Goal: Task Accomplishment & Management: Manage account settings

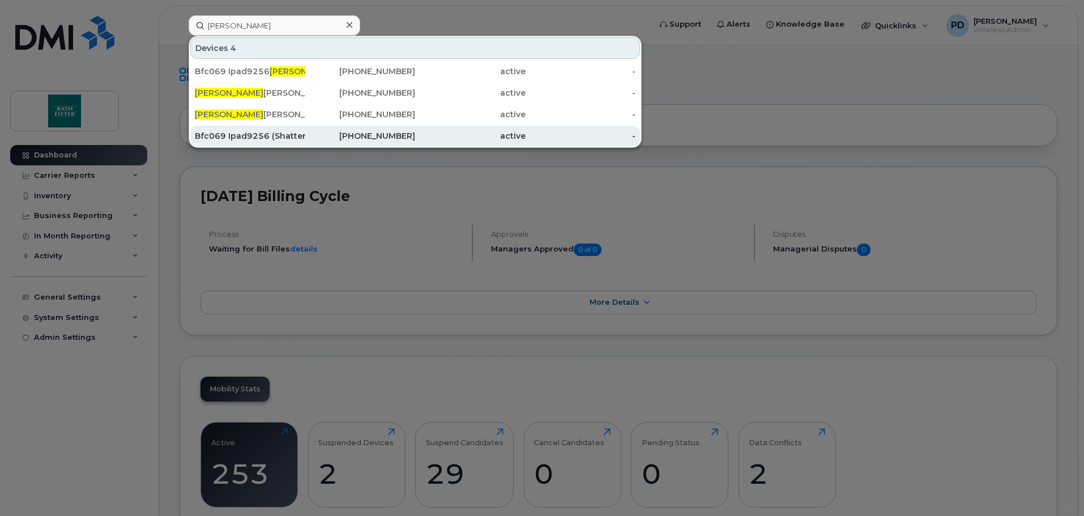
type input "Marco"
click at [245, 138] on div "Bfc069 Ipad9256 (Shattered Glass) Old Marco Rojas" at bounding box center [250, 135] width 110 height 11
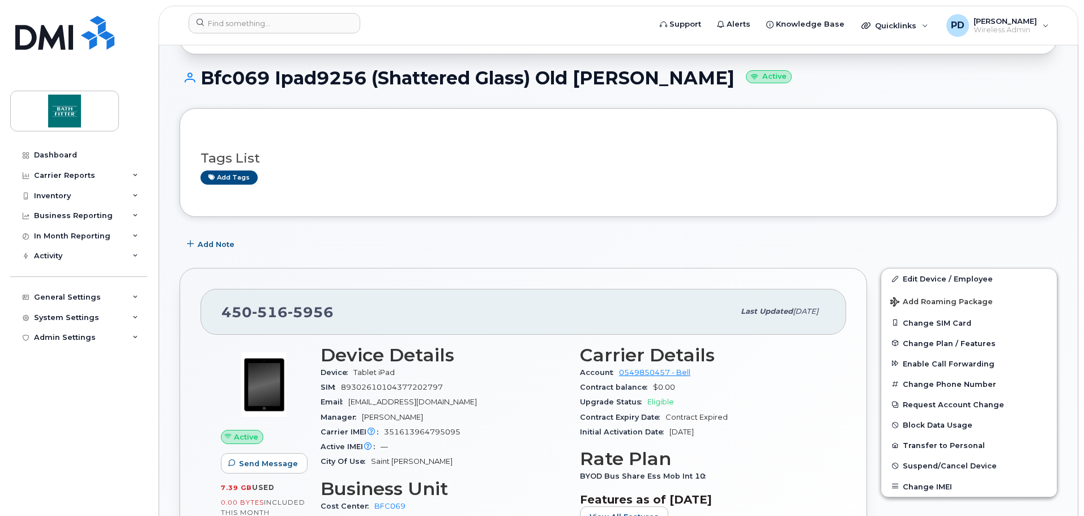
scroll to position [113, 0]
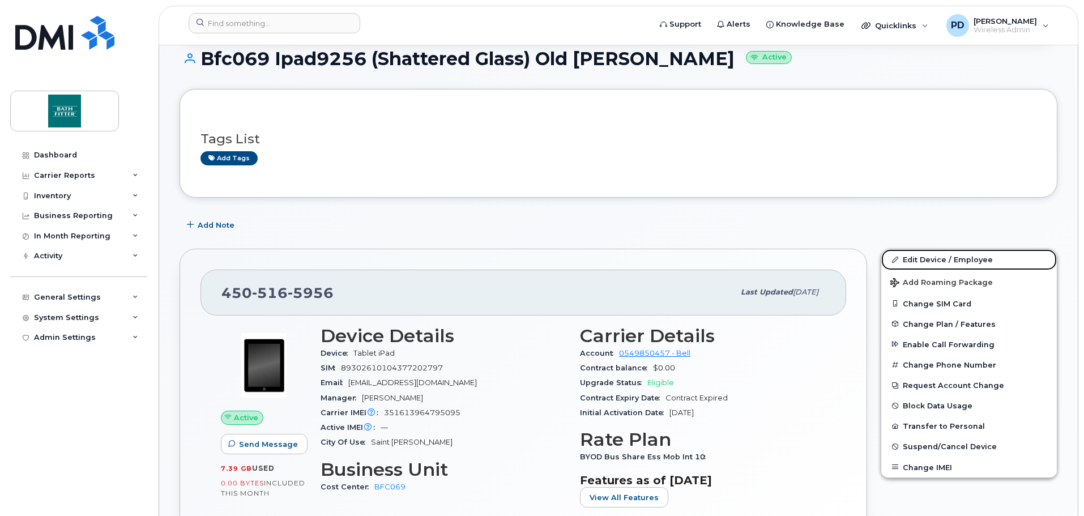
click at [946, 263] on link "Edit Device / Employee" at bounding box center [969, 259] width 176 height 20
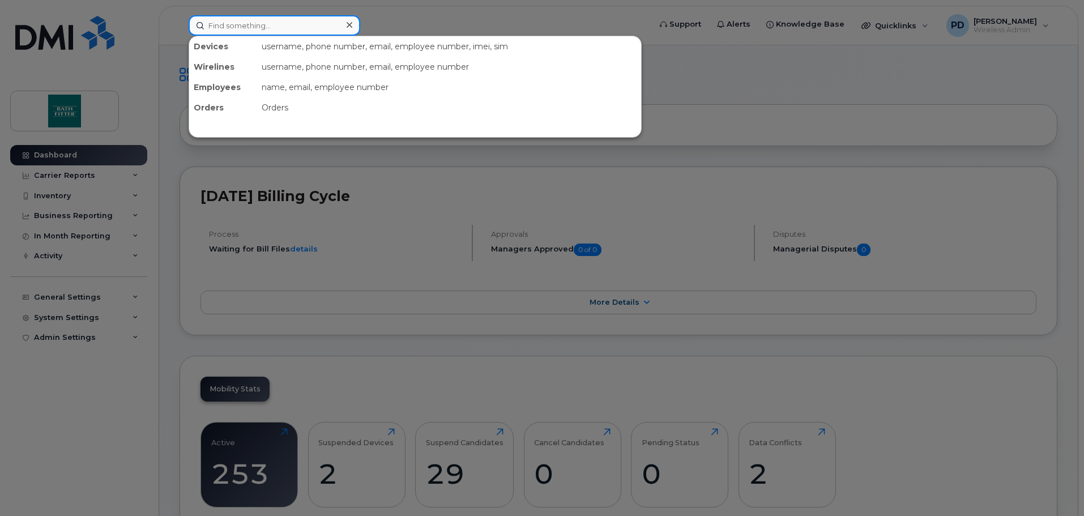
click at [279, 25] on input at bounding box center [275, 25] width 172 height 20
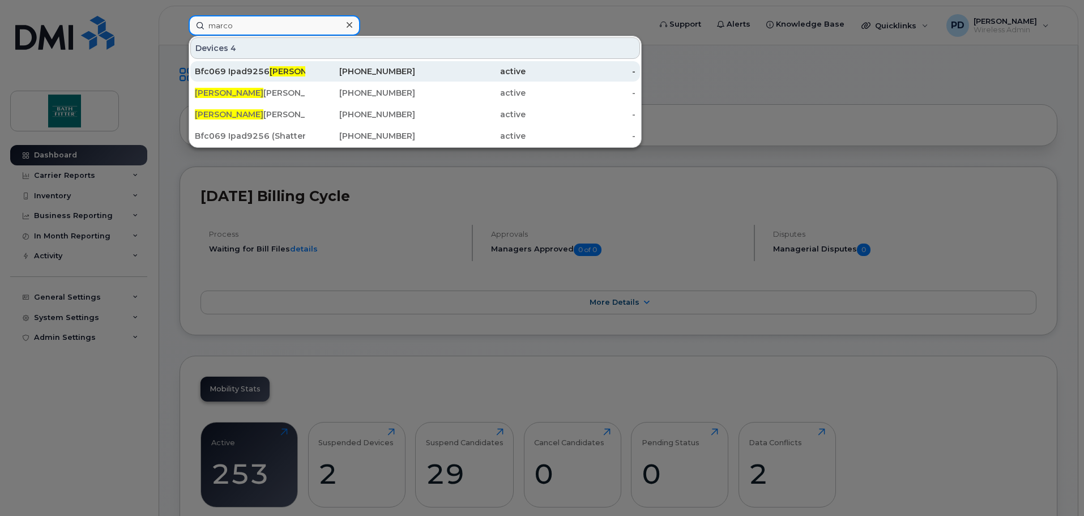
type input "marco"
click at [262, 74] on div "Bfc069 Ipad9256 Marco Rojas" at bounding box center [250, 71] width 110 height 11
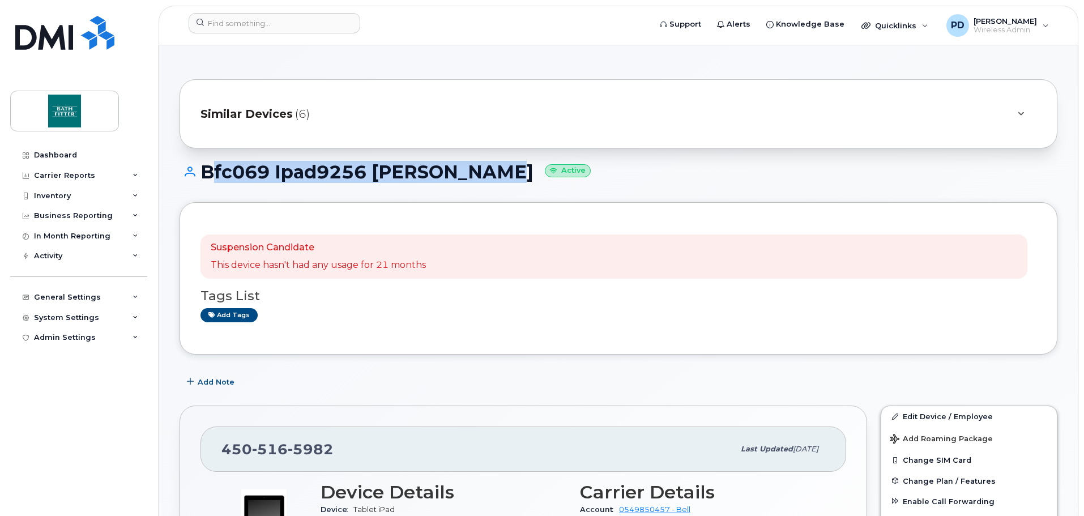
drag, startPoint x: 203, startPoint y: 173, endPoint x: 494, endPoint y: 195, distance: 292.0
click at [496, 195] on div "Bfc069 Ipad9256 Marco Rojas Active" at bounding box center [619, 182] width 878 height 40
copy h1 "Bfc069 Ipad9256 [PERSON_NAME]"
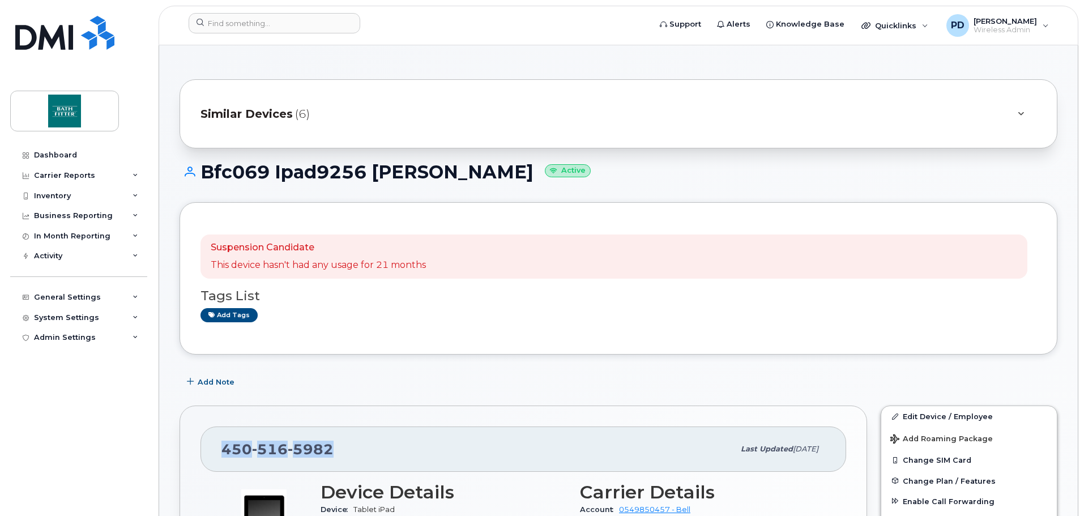
drag, startPoint x: 343, startPoint y: 447, endPoint x: 226, endPoint y: 437, distance: 117.7
click at [226, 437] on div "450 516 5982 Last updated Aug 22, 2025" at bounding box center [523, 448] width 646 height 45
copy span "450 516 5982"
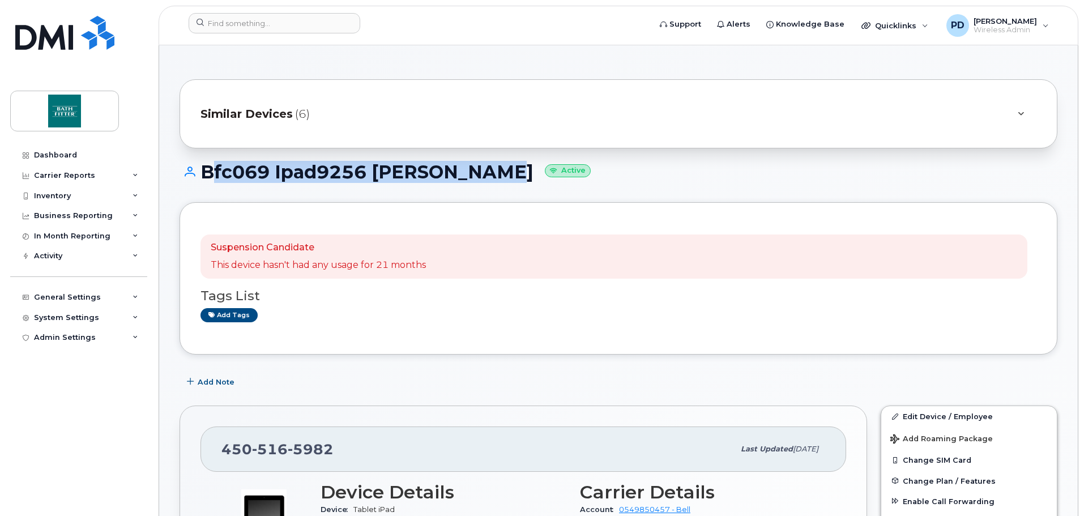
drag, startPoint x: 201, startPoint y: 170, endPoint x: 490, endPoint y: 187, distance: 289.3
click at [490, 187] on div "Bfc069 Ipad9256 Marco Rojas Active" at bounding box center [619, 182] width 878 height 40
copy h1 "Bfc069 Ipad9256 [PERSON_NAME]"
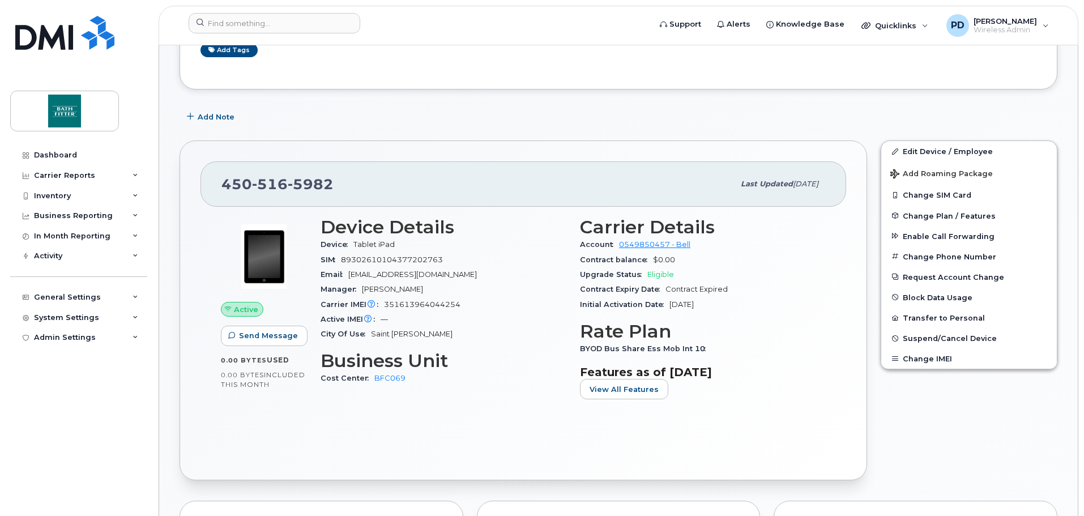
scroll to position [283, 0]
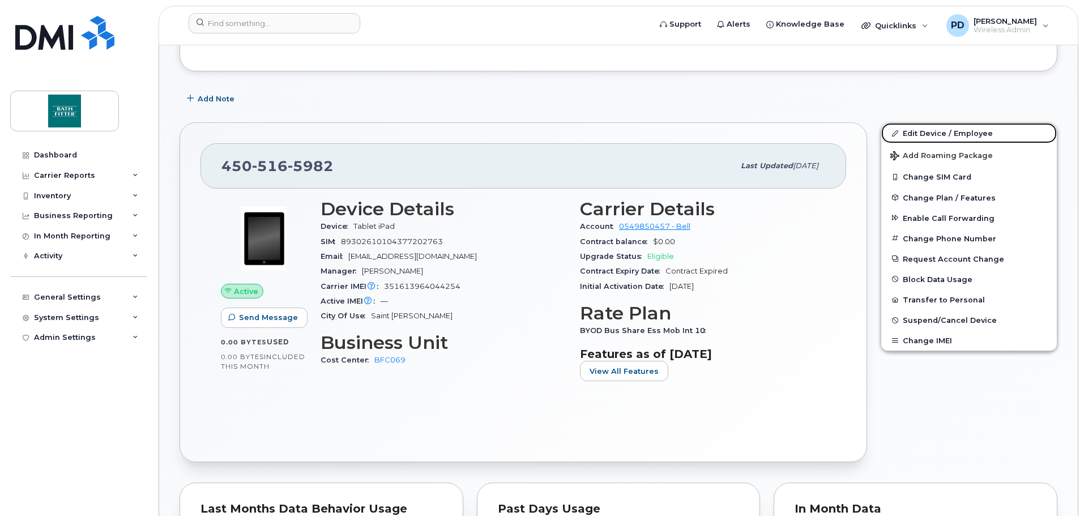
drag, startPoint x: 944, startPoint y: 135, endPoint x: 814, endPoint y: 134, distance: 130.3
click at [944, 135] on link "Edit Device / Employee" at bounding box center [969, 133] width 176 height 20
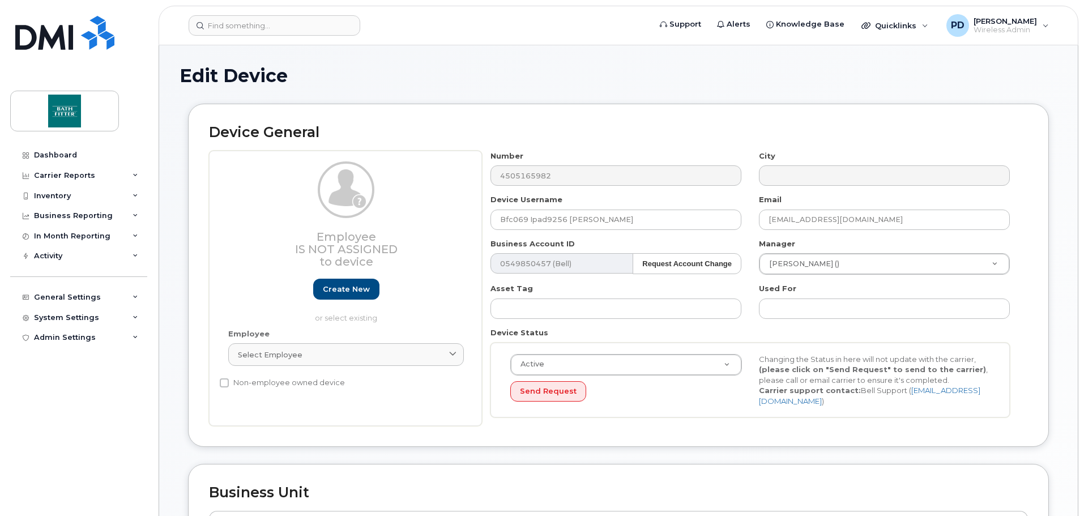
select select "20900715"
click at [646, 216] on input "Bfc069 Ipad9256 [PERSON_NAME]" at bounding box center [615, 220] width 251 height 20
drag, startPoint x: 570, startPoint y: 217, endPoint x: 643, endPoint y: 222, distance: 72.6
click at [643, 222] on input "Bfc069 Ipad9256 [PERSON_NAME]" at bounding box center [615, 220] width 251 height 20
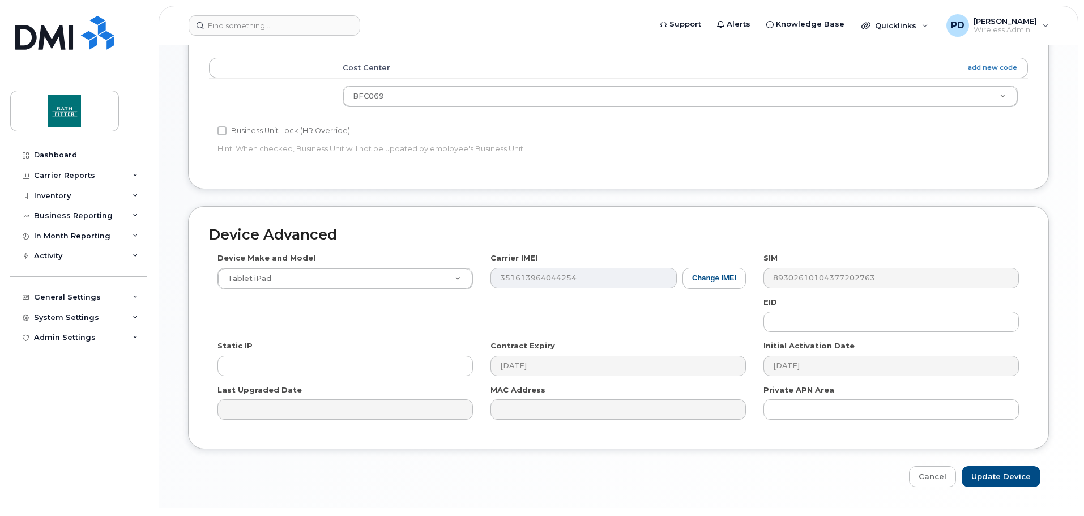
scroll to position [476, 0]
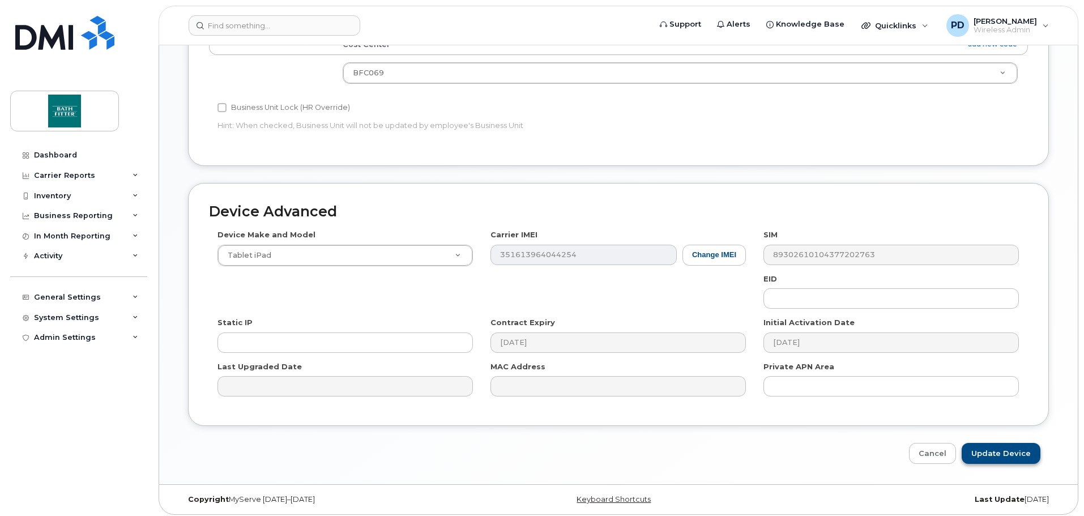
type input "Bfc069 Ipad9256 Spare iPad"
click at [1009, 454] on input "Update Device" at bounding box center [1001, 453] width 79 height 21
type input "Saving..."
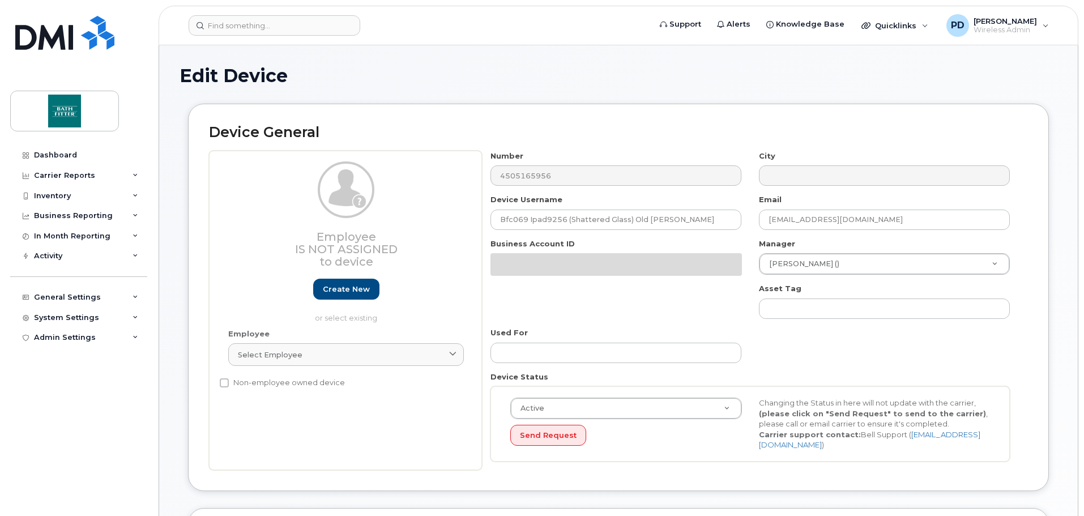
select select "20900715"
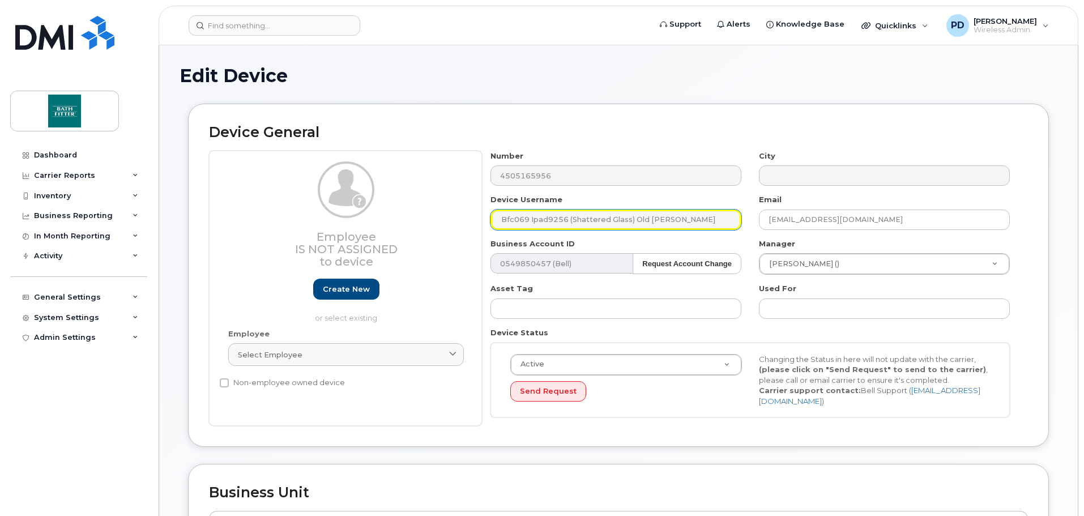
drag, startPoint x: 567, startPoint y: 220, endPoint x: 619, endPoint y: 221, distance: 51.5
click at [619, 221] on input "Bfc069 Ipad9256 (Shattered Glass) Old [PERSON_NAME]" at bounding box center [615, 220] width 251 height 20
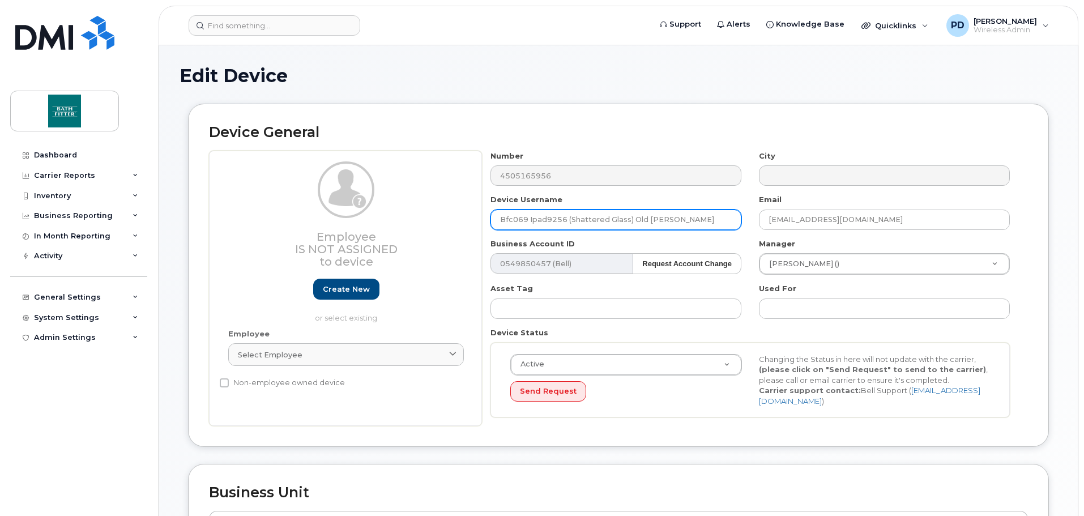
drag, startPoint x: 568, startPoint y: 220, endPoint x: 647, endPoint y: 221, distance: 79.3
click at [647, 221] on input "Bfc069 Ipad9256 (Shattered Glass) Old [PERSON_NAME]" at bounding box center [615, 220] width 251 height 20
type input "Bfc069 Ipad9256 [PERSON_NAME]"
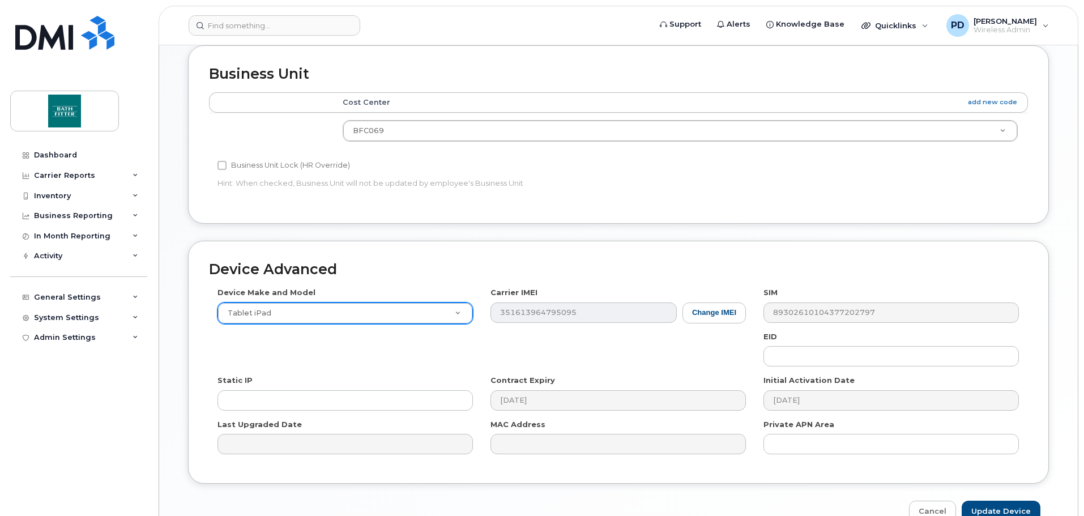
scroll to position [453, 0]
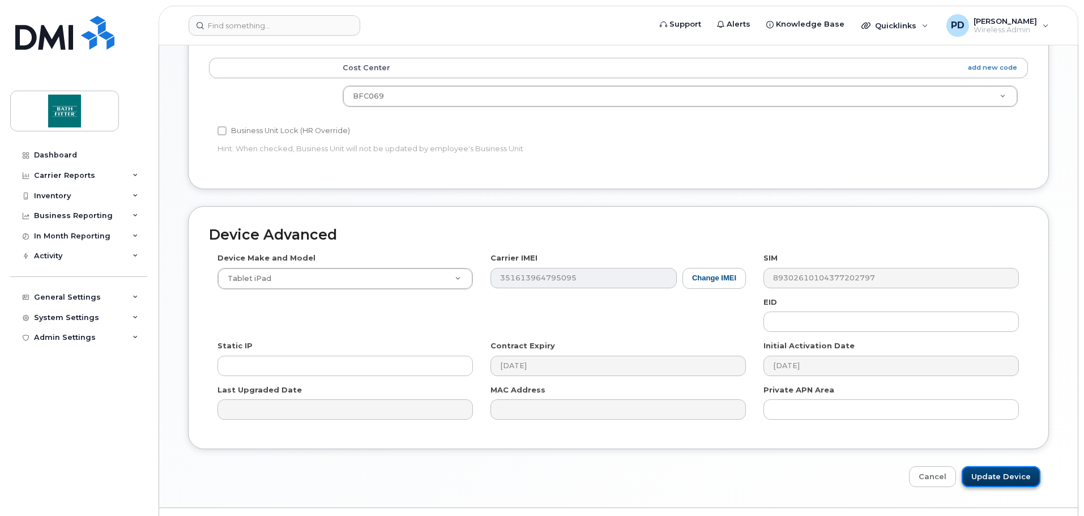
click at [1004, 466] on input "Update Device" at bounding box center [1001, 476] width 79 height 21
type input "Saving..."
